Goal: Task Accomplishment & Management: Complete application form

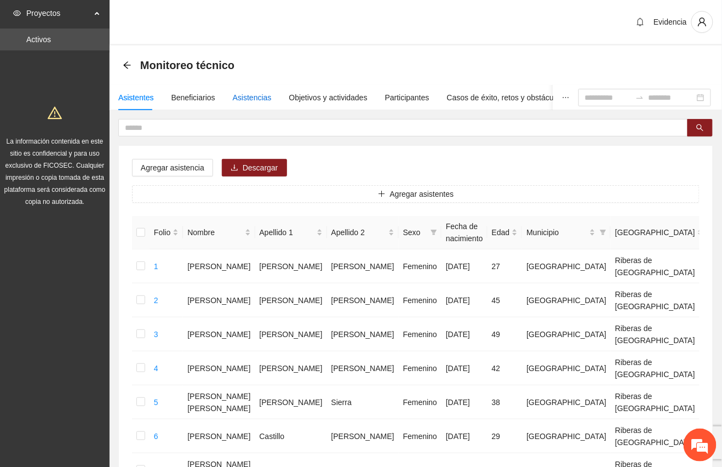
click at [259, 92] on div "Asistencias" at bounding box center [252, 98] width 39 height 12
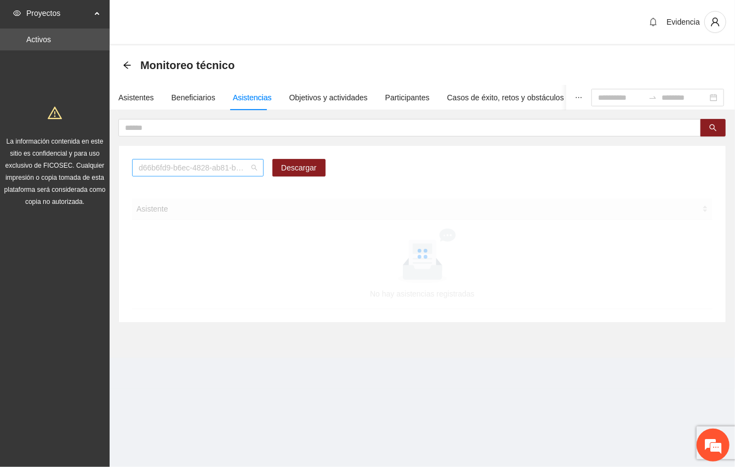
click at [257, 170] on div "d66b6fd9-b6ec-4828-ab81-b45f232f7914" at bounding box center [198, 168] width 132 height 18
click at [445, 166] on div "A1.1 Capacitaciones sobre la metodología de funcionamiento familiar a promotora…" at bounding box center [422, 172] width 580 height 26
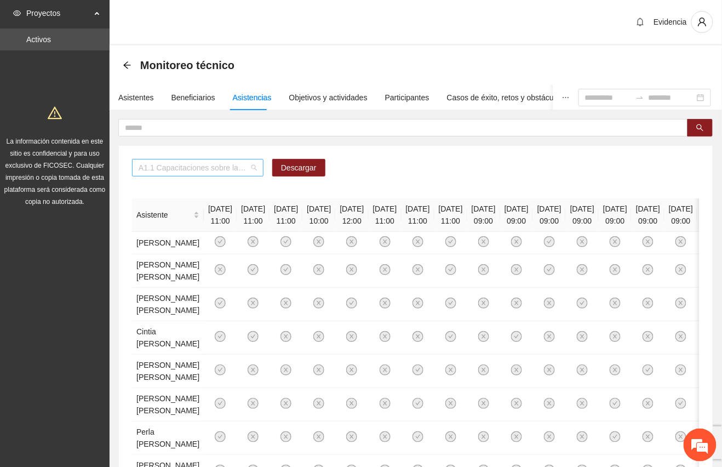
click at [254, 165] on span "A1.1 Capacitaciones sobre la metodología de funcionamiento familiar a promotora…" at bounding box center [198, 168] width 118 height 16
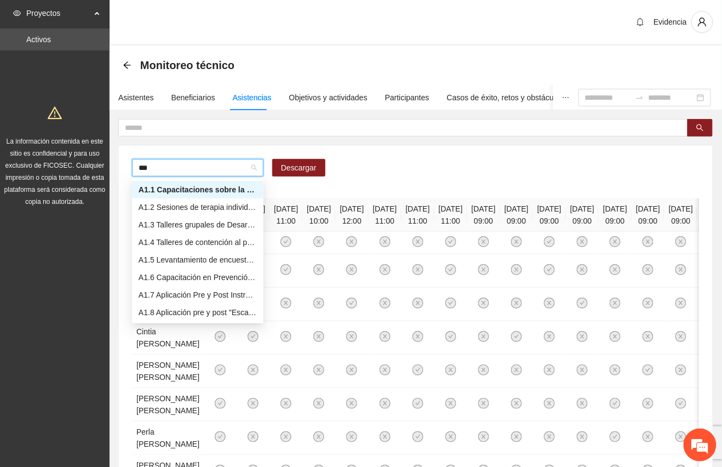
type input "****"
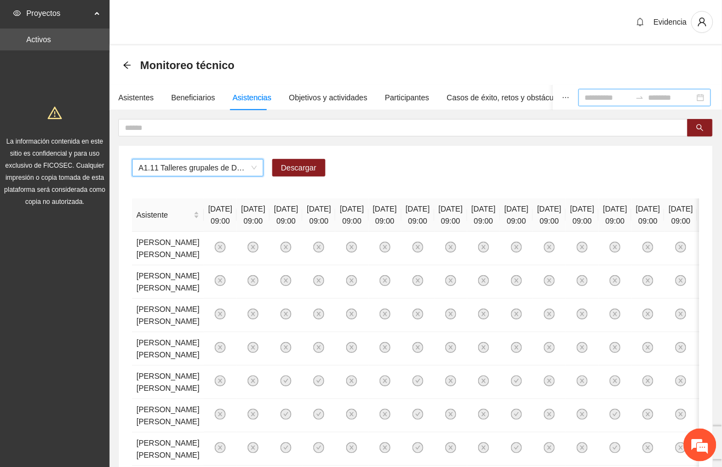
click at [585, 97] on input at bounding box center [608, 98] width 46 height 12
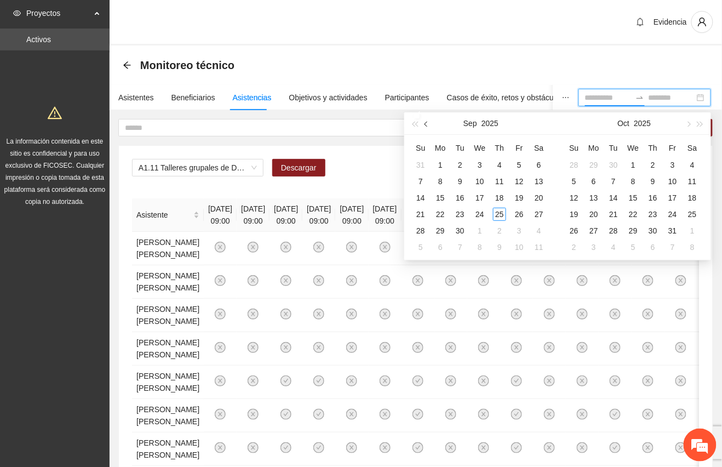
click at [428, 122] on span "button" at bounding box center [427, 123] width 5 height 5
click at [432, 123] on button "button" at bounding box center [427, 123] width 12 height 22
type input "**********"
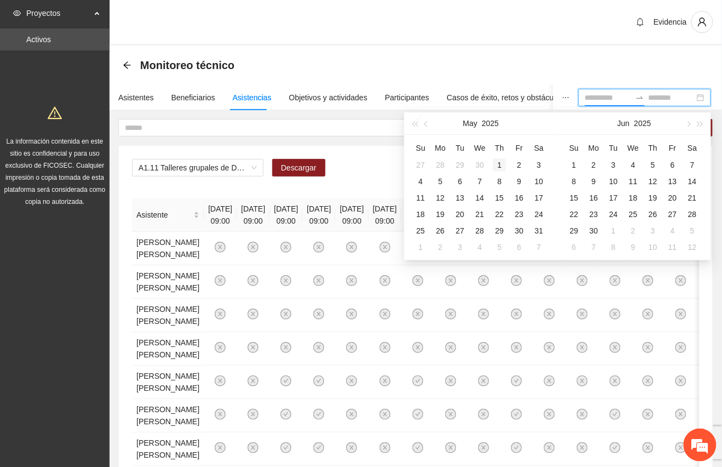
click at [496, 167] on div "1" at bounding box center [499, 164] width 13 height 13
type input "**********"
click at [542, 231] on div "31" at bounding box center [539, 230] width 13 height 13
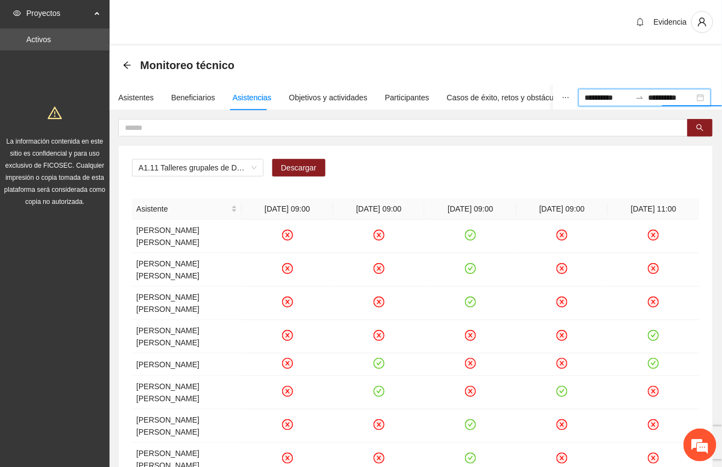
click at [612, 163] on div "A1.11 Talleres grupales de Desarrollo Humano a mentoras/promotoras de Vistas de…" at bounding box center [416, 172] width 568 height 26
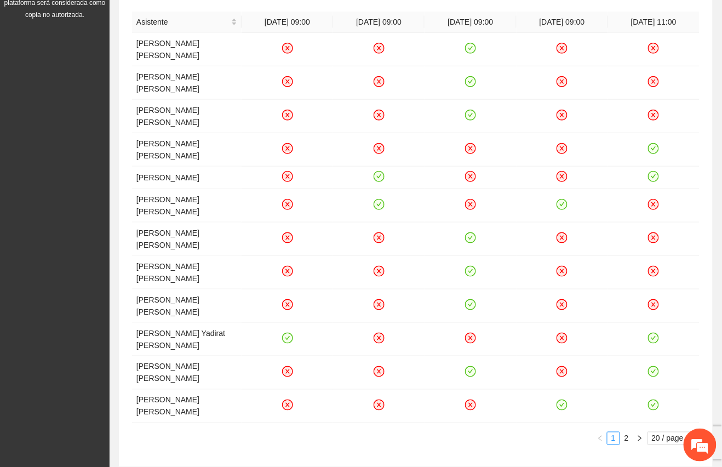
scroll to position [189, 0]
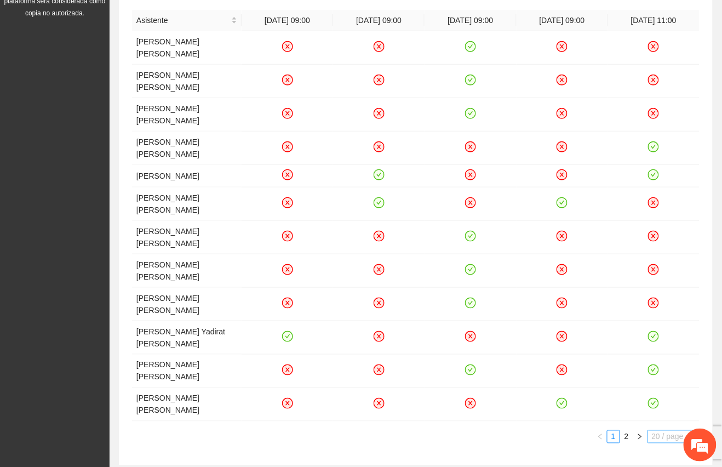
click at [690, 431] on span "20 / page" at bounding box center [673, 437] width 43 height 12
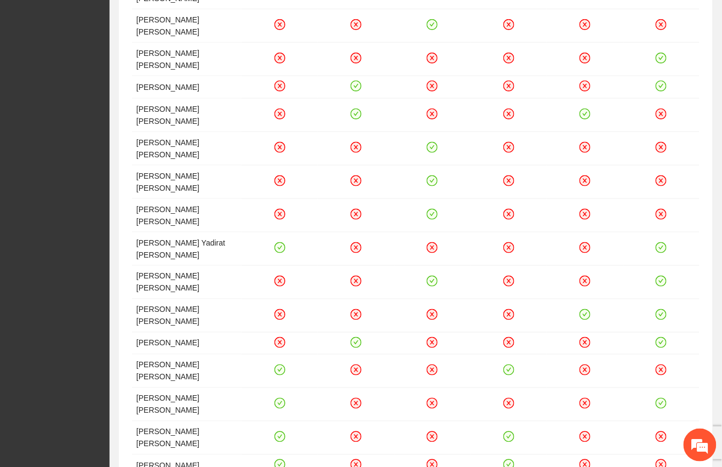
scroll to position [401, 0]
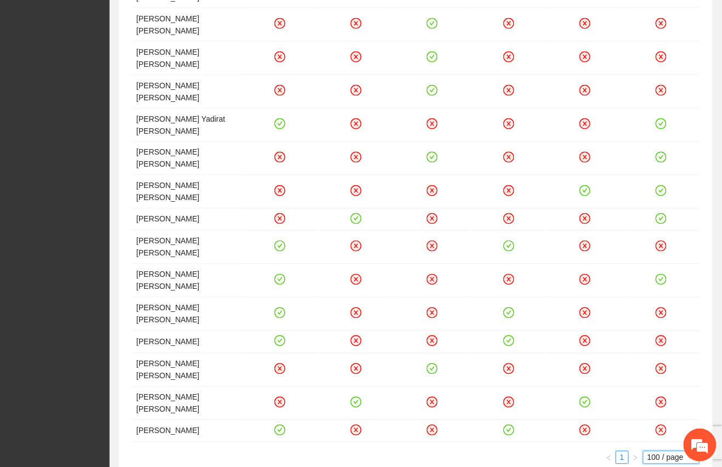
click at [488, 407] on section "**********" at bounding box center [416, 83] width 613 height 878
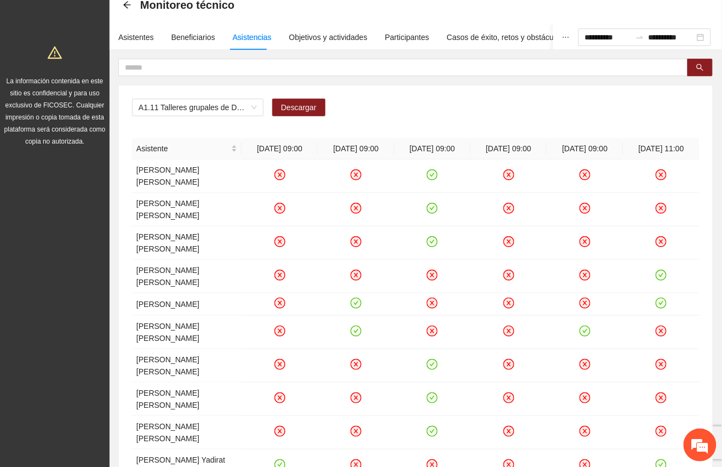
scroll to position [0, 0]
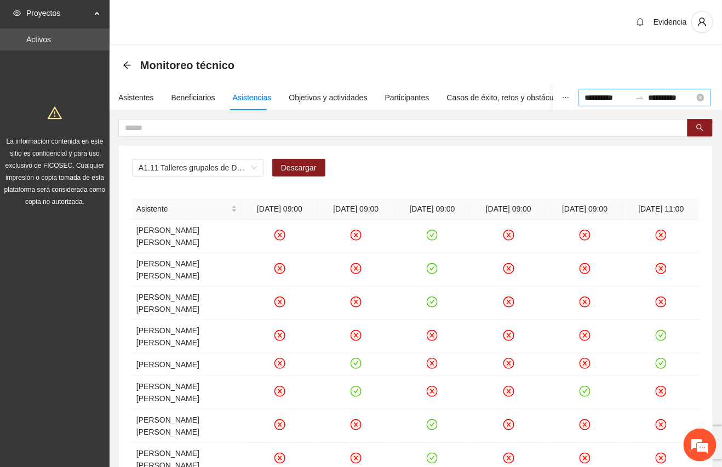
click at [588, 99] on input "**********" at bounding box center [608, 98] width 46 height 12
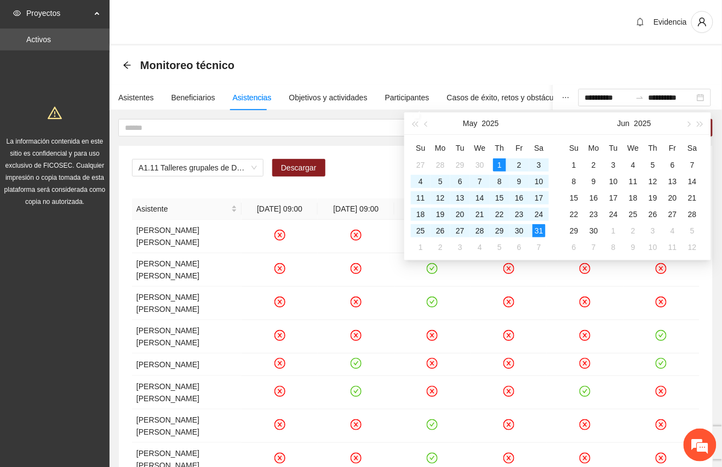
click at [385, 21] on div "Evidencia" at bounding box center [416, 22] width 613 height 45
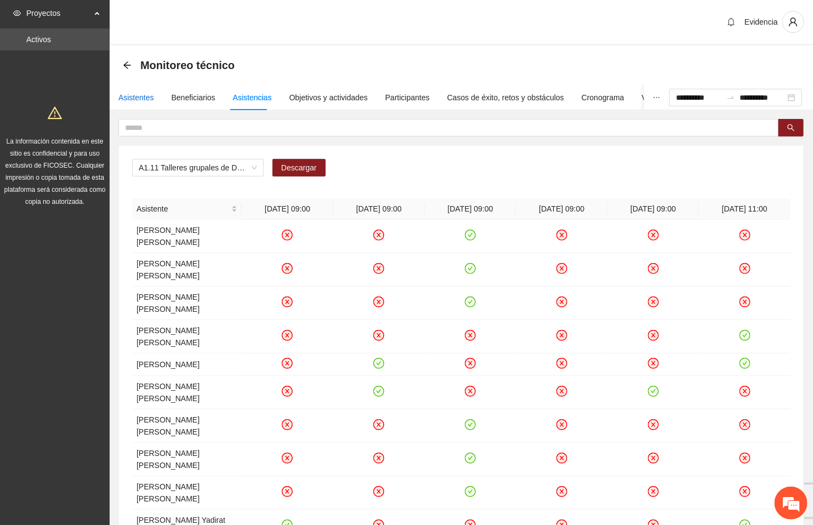
click at [133, 94] on div "Asistentes" at bounding box center [136, 98] width 36 height 12
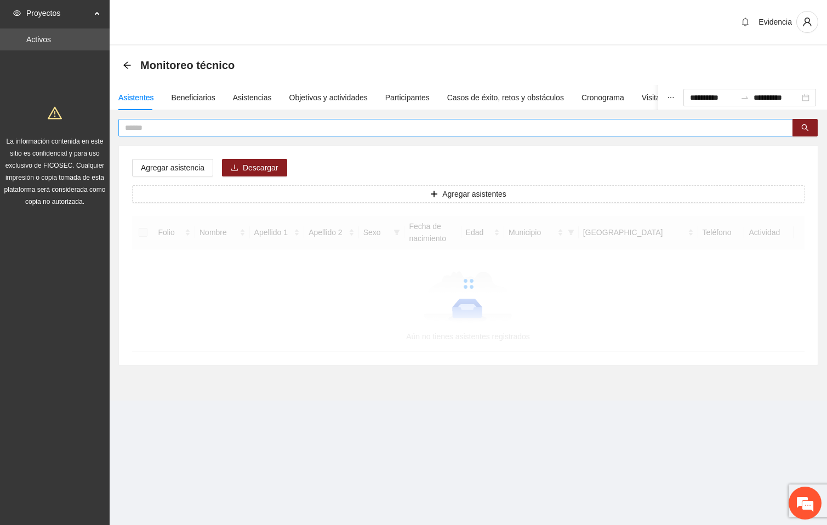
click at [156, 123] on input "text" at bounding box center [451, 128] width 653 height 12
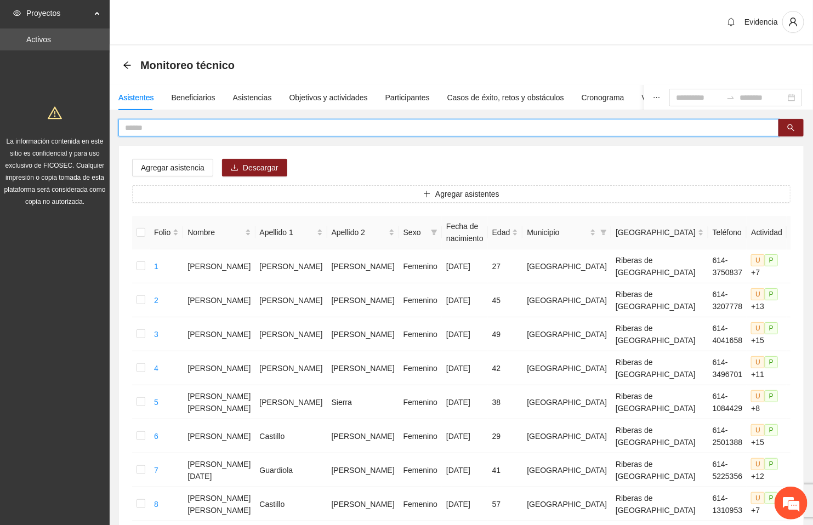
click at [153, 119] on span at bounding box center [448, 128] width 661 height 18
click at [151, 123] on input "text" at bounding box center [444, 128] width 639 height 12
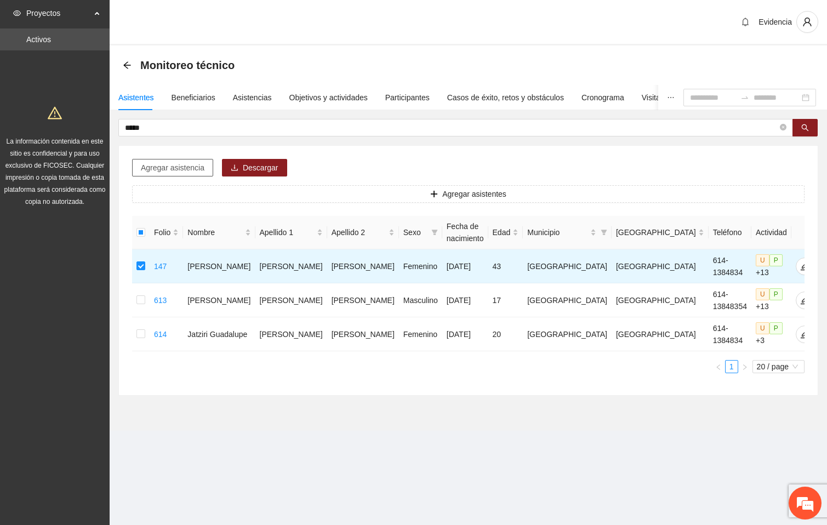
click at [187, 165] on span "Agregar asistencia" at bounding box center [173, 168] width 64 height 12
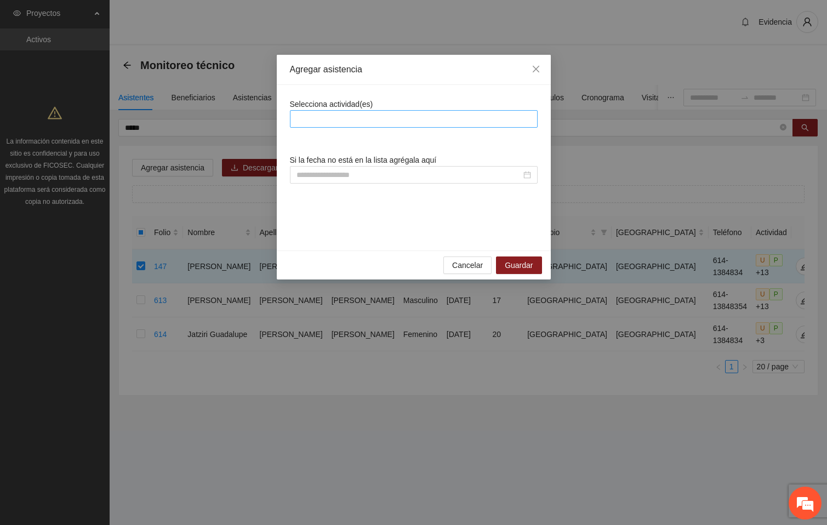
click at [321, 117] on div at bounding box center [414, 118] width 242 height 13
click at [533, 71] on icon "close" at bounding box center [535, 69] width 7 height 7
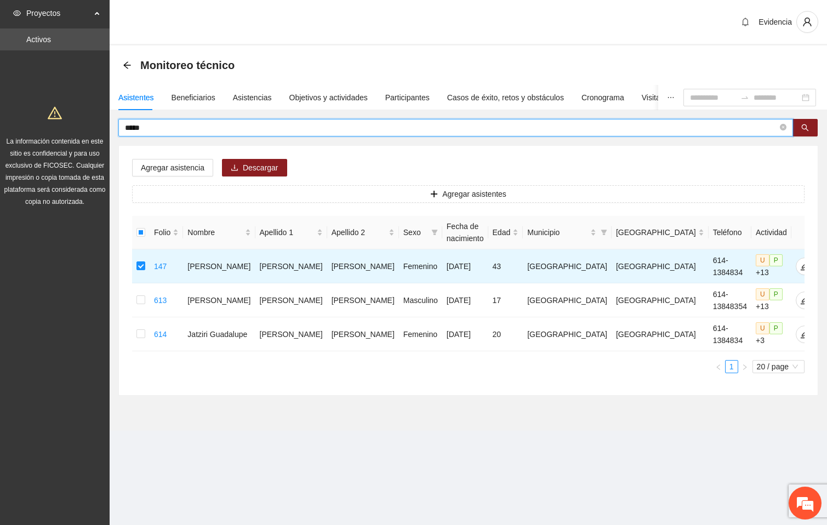
drag, startPoint x: 163, startPoint y: 128, endPoint x: 89, endPoint y: 128, distance: 73.5
click at [89, 128] on section "Proyectos Activos La información contenida en este sitio es confidencial y para…" at bounding box center [413, 262] width 827 height 525
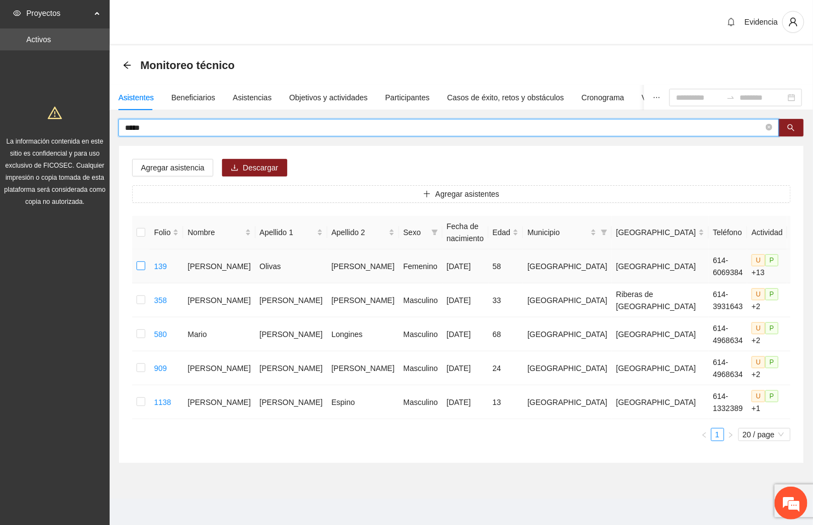
click at [140, 261] on label at bounding box center [140, 266] width 9 height 12
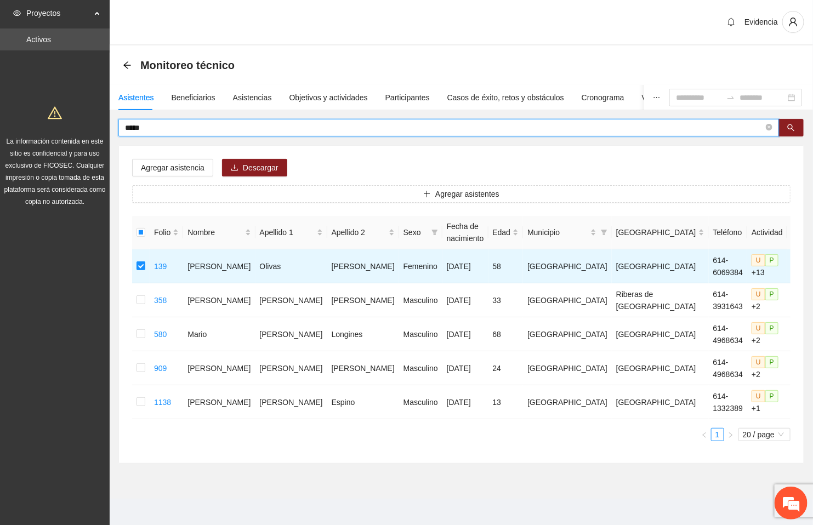
drag, startPoint x: 160, startPoint y: 129, endPoint x: 58, endPoint y: 118, distance: 103.0
click at [58, 118] on section "Proyectos Activos La información contenida en este sitio es confidencial y para…" at bounding box center [406, 265] width 813 height 530
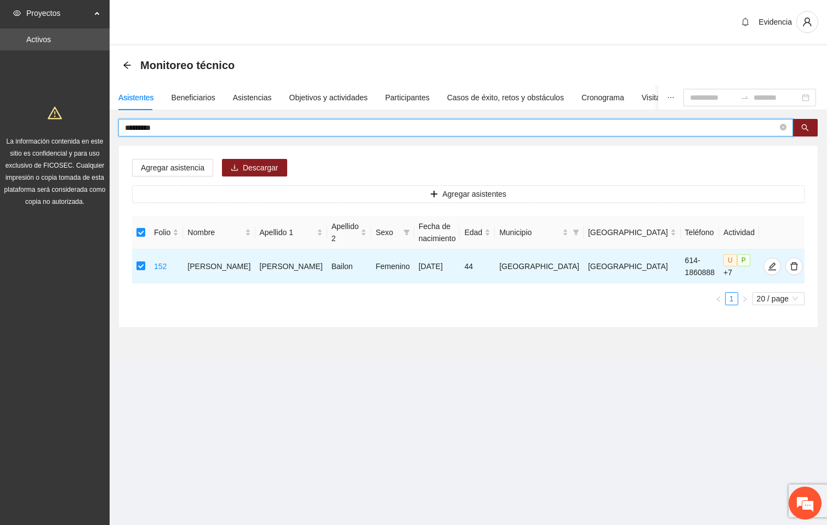
drag, startPoint x: 188, startPoint y: 127, endPoint x: 30, endPoint y: 112, distance: 159.1
click at [30, 112] on section "Proyectos Activos La información contenida en este sitio es confidencial y para…" at bounding box center [413, 262] width 827 height 525
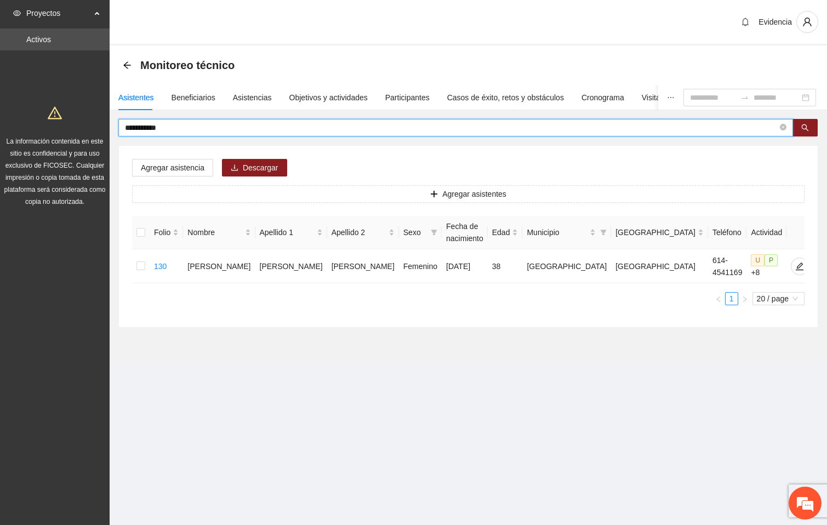
drag, startPoint x: 155, startPoint y: 127, endPoint x: 94, endPoint y: 130, distance: 60.4
click at [94, 130] on section "**********" at bounding box center [413, 262] width 827 height 525
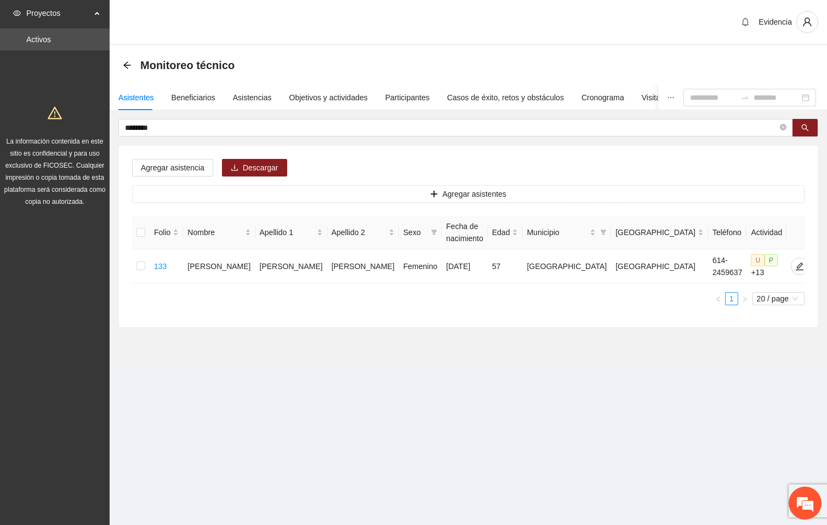
click at [602, 158] on div "Agregar asistencia Descargar Agregar asistentes Folio Nombre Apellido 1 Apellid…" at bounding box center [468, 236] width 699 height 181
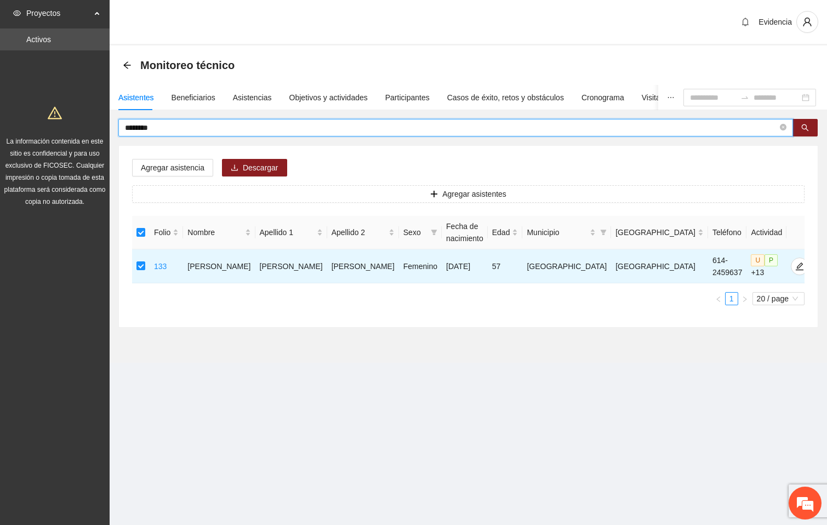
drag, startPoint x: 178, startPoint y: 125, endPoint x: 69, endPoint y: 125, distance: 109.1
click at [69, 125] on section "Proyectos Activos La información contenida en este sitio es confidencial y para…" at bounding box center [413, 262] width 827 height 525
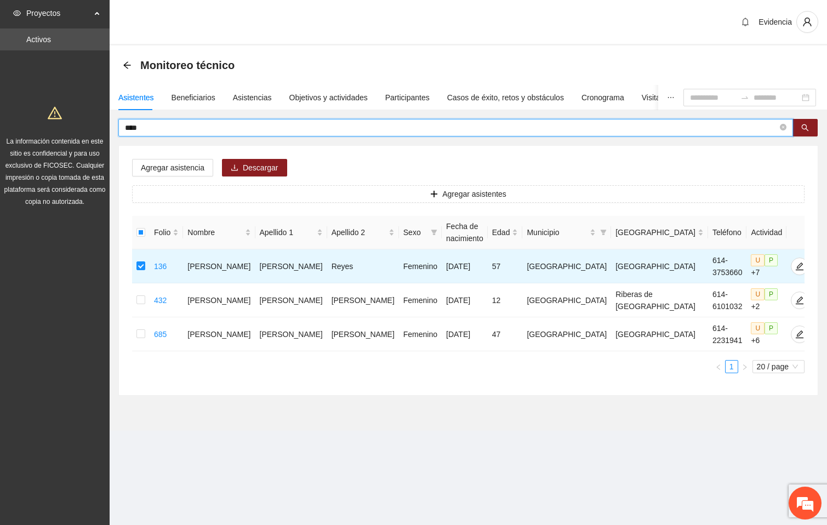
drag, startPoint x: 178, startPoint y: 127, endPoint x: 77, endPoint y: 132, distance: 100.4
click at [77, 132] on section "Proyectos Activos La información contenida en este sitio es confidencial y para…" at bounding box center [413, 262] width 827 height 525
drag, startPoint x: 128, startPoint y: 130, endPoint x: 58, endPoint y: 120, distance: 71.5
click at [58, 120] on section "Proyectos Activos La información contenida en este sitio es confidencial y para…" at bounding box center [413, 262] width 827 height 525
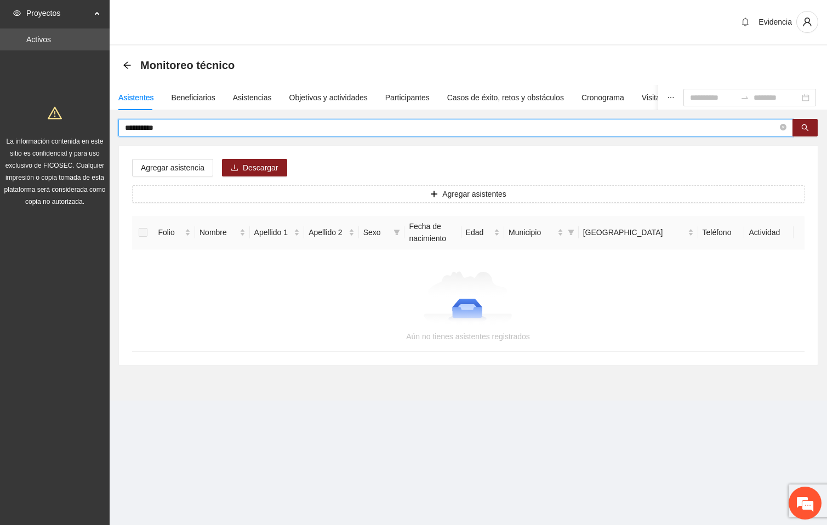
click at [179, 126] on input "**********" at bounding box center [451, 128] width 653 height 12
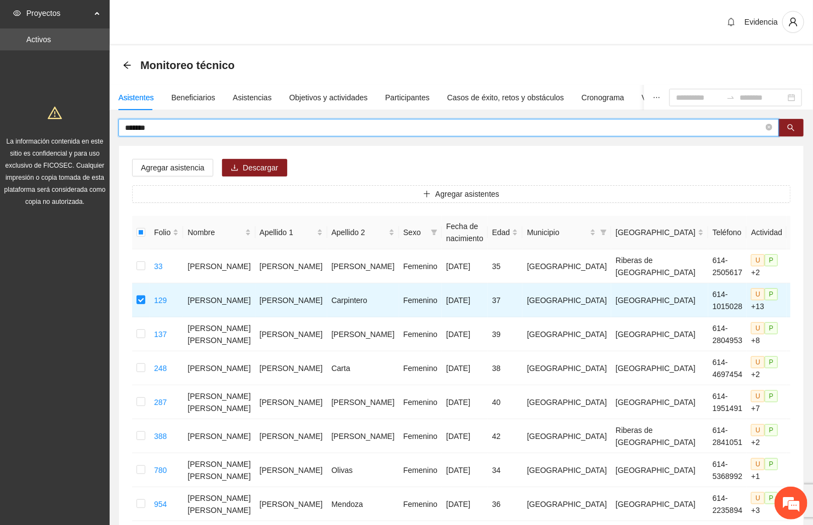
drag, startPoint x: 155, startPoint y: 129, endPoint x: 86, endPoint y: 129, distance: 69.6
click at [86, 129] on section "Proyectos Activos La información contenida en este sitio es confidencial y para…" at bounding box center [406, 349] width 813 height 699
type input "*****"
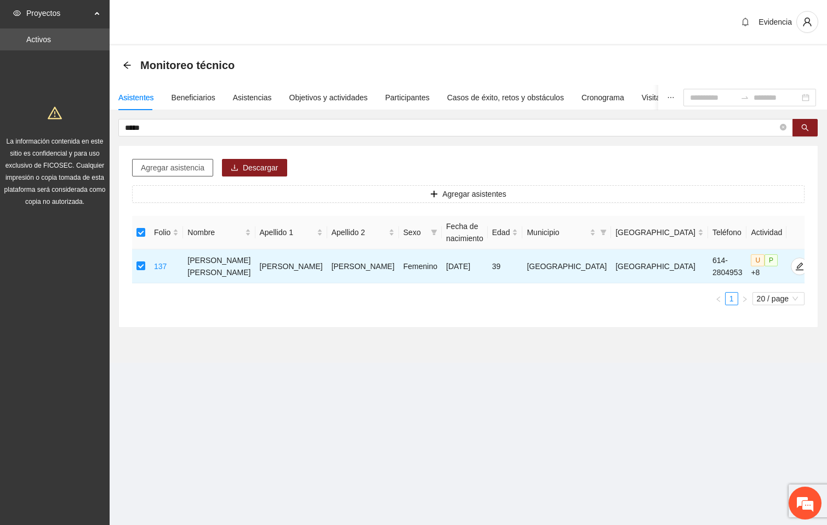
click at [183, 172] on span "Agregar asistencia" at bounding box center [173, 168] width 64 height 12
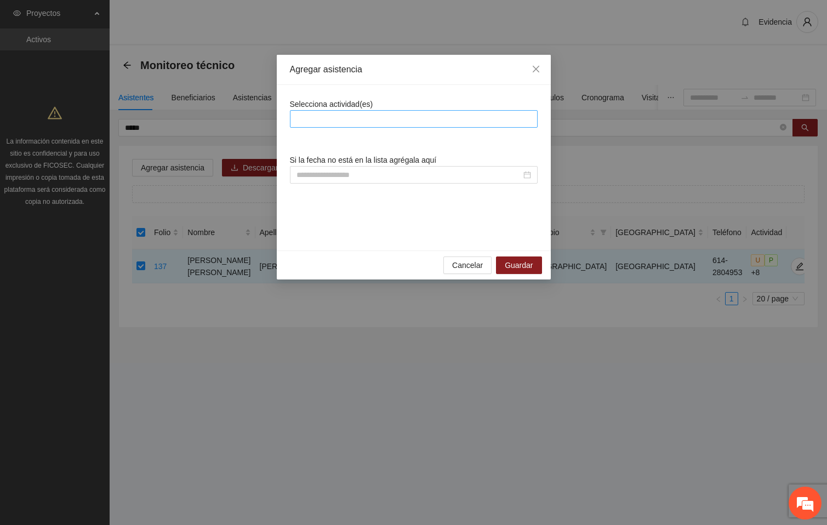
click at [360, 120] on div at bounding box center [414, 118] width 242 height 13
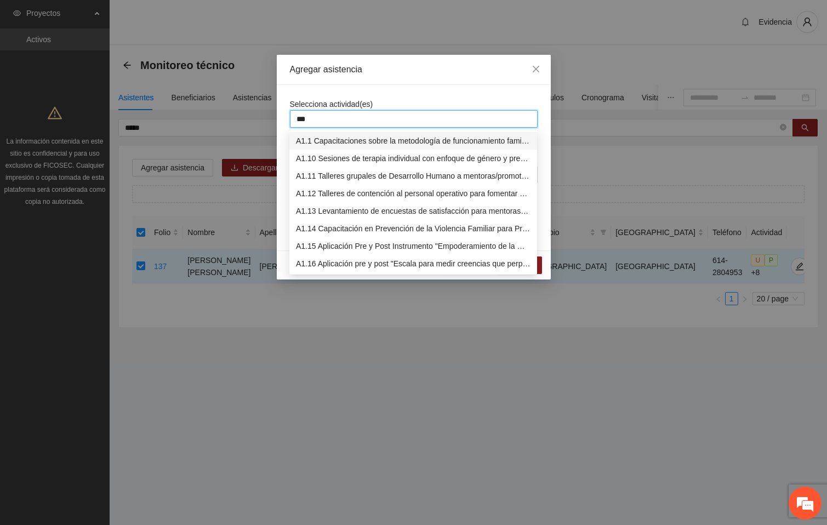
type input "****"
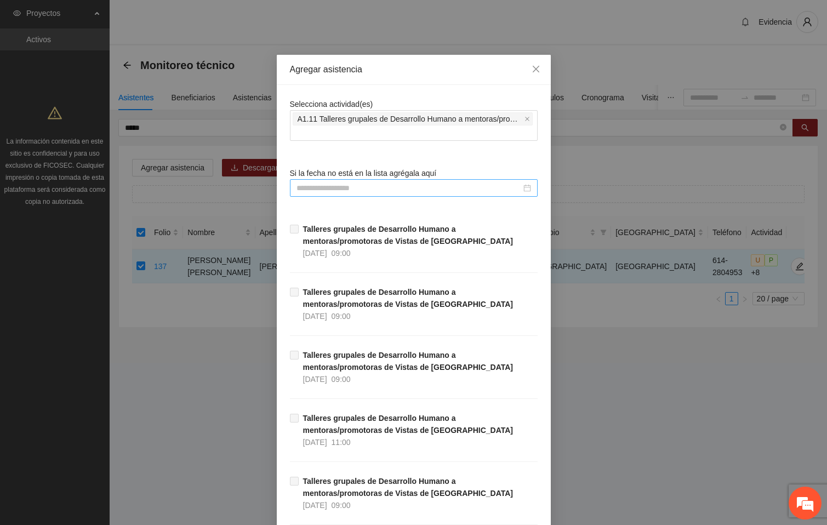
click at [354, 188] on input at bounding box center [409, 188] width 225 height 12
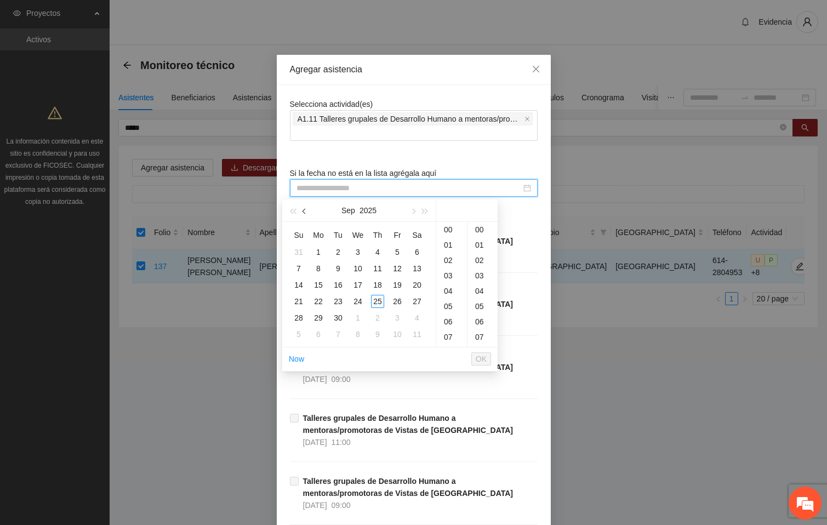
click at [306, 209] on span "button" at bounding box center [305, 211] width 5 height 5
type input "**********"
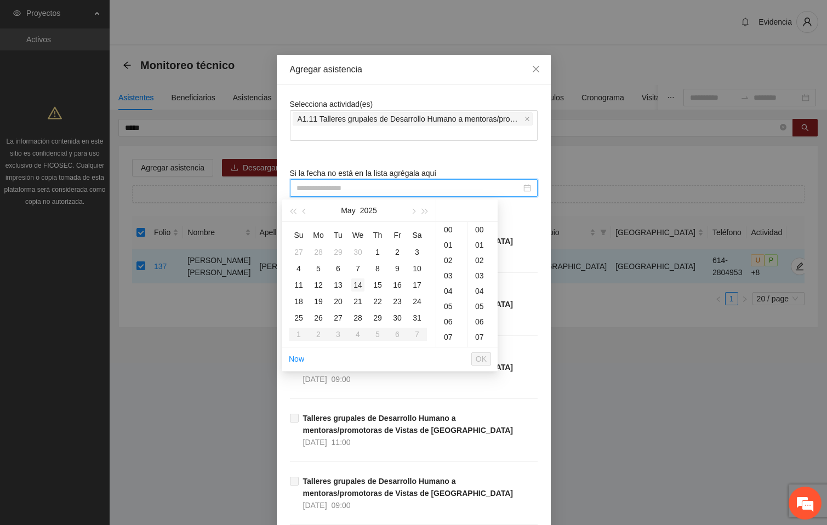
click at [361, 286] on div "14" at bounding box center [357, 284] width 13 height 13
click at [479, 359] on span "OK" at bounding box center [481, 359] width 11 height 12
drag, startPoint x: 356, startPoint y: 191, endPoint x: 335, endPoint y: 190, distance: 20.3
click at [335, 190] on input "**********" at bounding box center [409, 188] width 225 height 12
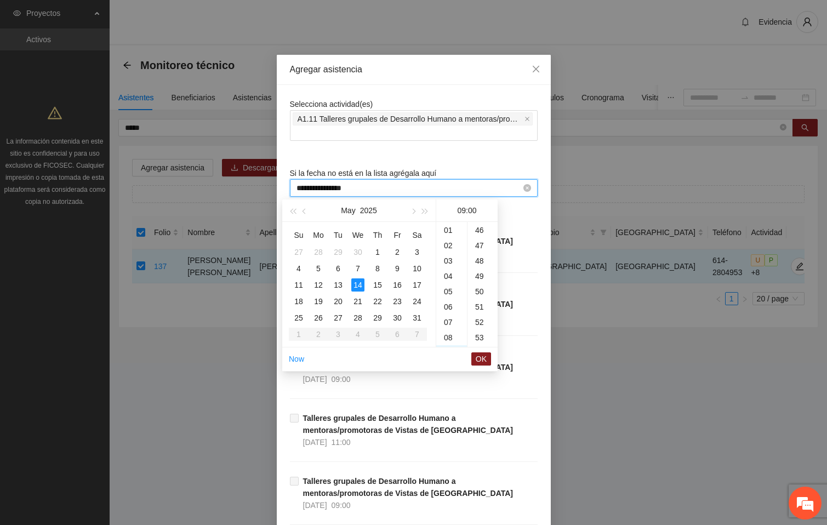
scroll to position [0, 0]
click at [487, 356] on button "OK" at bounding box center [481, 358] width 20 height 13
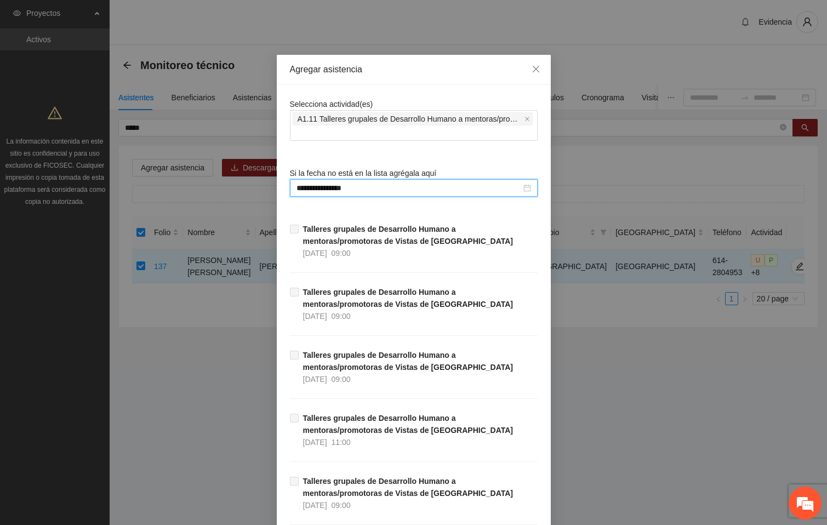
type input "**********"
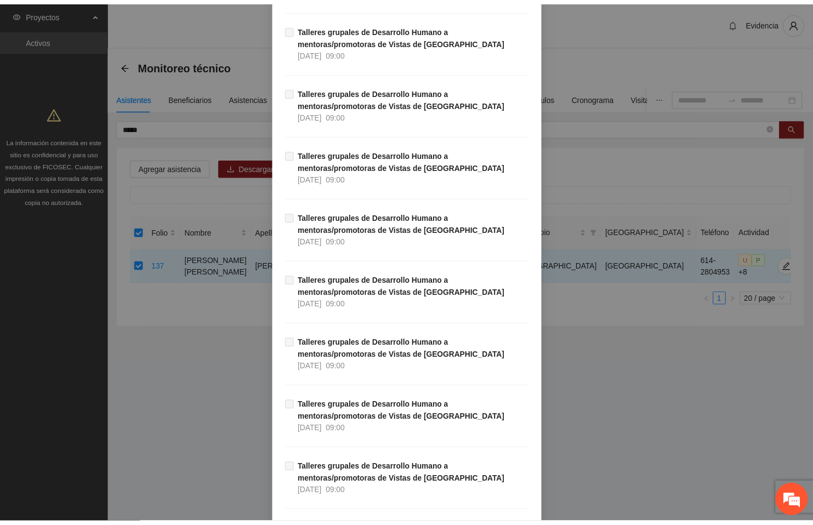
scroll to position [4591, 0]
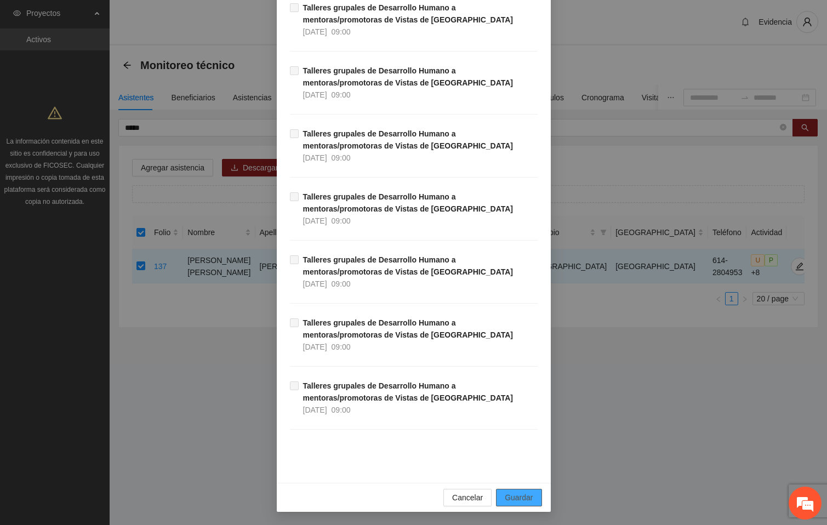
click at [523, 466] on span "Guardar" at bounding box center [519, 498] width 28 height 12
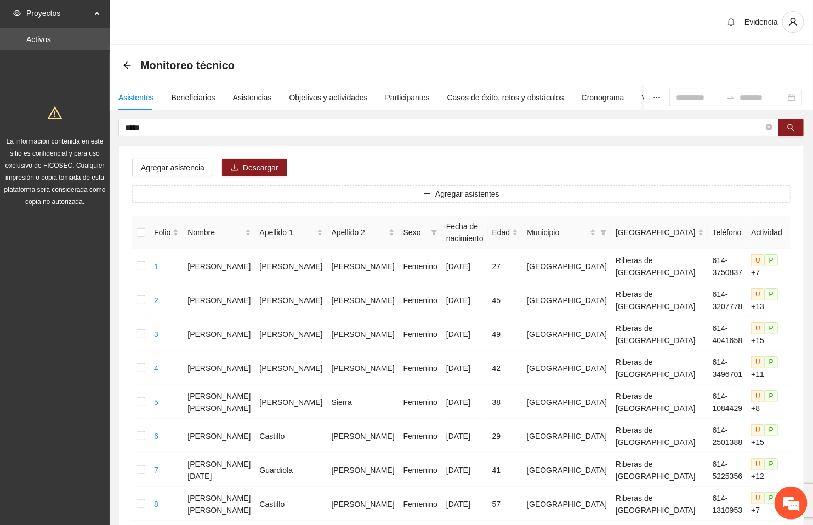
click at [226, 13] on div "Evidencia" at bounding box center [461, 22] width 703 height 45
drag, startPoint x: 681, startPoint y: 48, endPoint x: 681, endPoint y: 64, distance: 15.9
click at [681, 48] on div "Monitoreo técnico" at bounding box center [461, 64] width 703 height 39
click at [339, 16] on div "Evidencia" at bounding box center [461, 22] width 703 height 45
click at [517, 13] on div "Evidencia" at bounding box center [461, 22] width 703 height 45
